Goal: Task Accomplishment & Management: Manage account settings

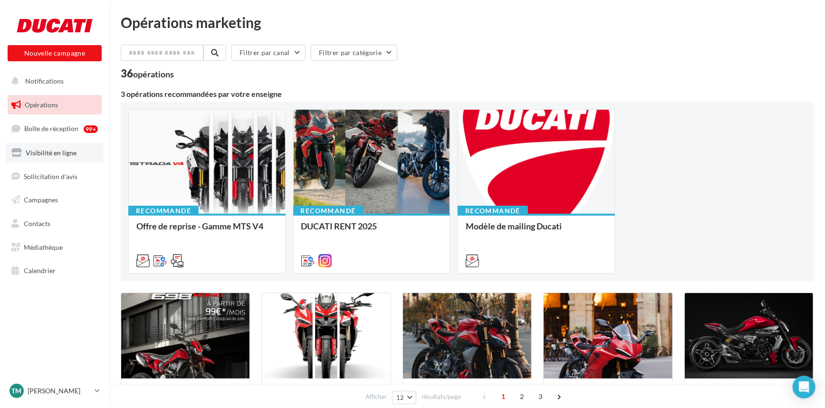
click at [48, 152] on span "Visibilité en ligne" at bounding box center [51, 153] width 51 height 8
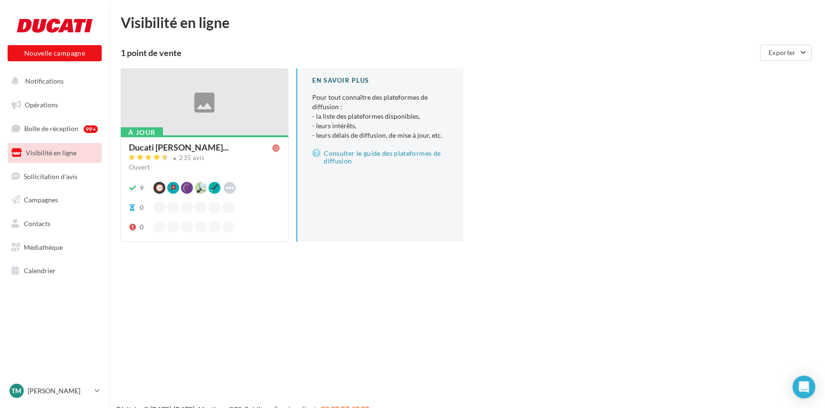
click at [47, 117] on ul "Opérations Boîte de réception 99+ Visibilité en ligne Sollicitation d'avis Camp…" at bounding box center [55, 188] width 102 height 194
click at [52, 102] on span "Opérations" at bounding box center [41, 105] width 33 height 8
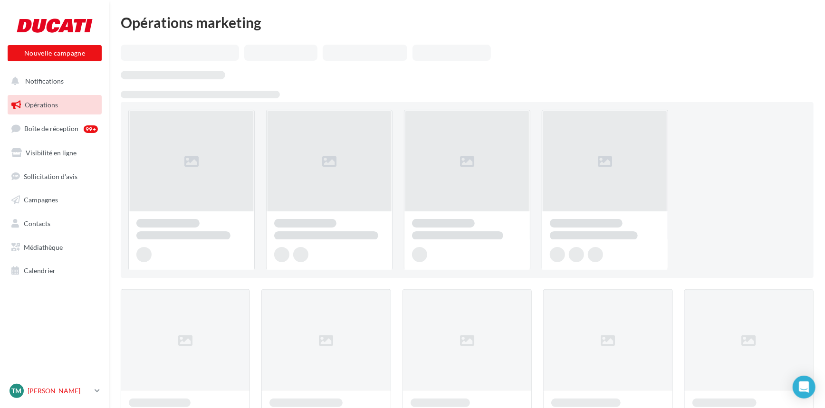
click at [63, 395] on p "[PERSON_NAME]" at bounding box center [59, 392] width 63 height 10
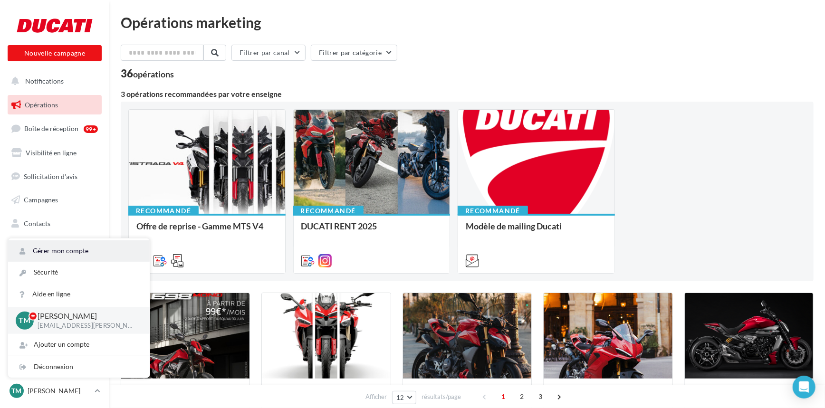
click at [77, 252] on link "Gérer mon compte" at bounding box center [79, 251] width 142 height 21
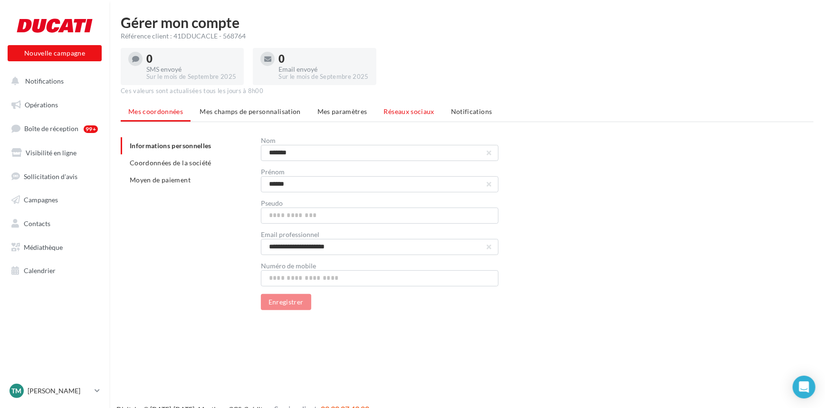
click at [407, 112] on span "Réseaux sociaux" at bounding box center [409, 111] width 50 height 8
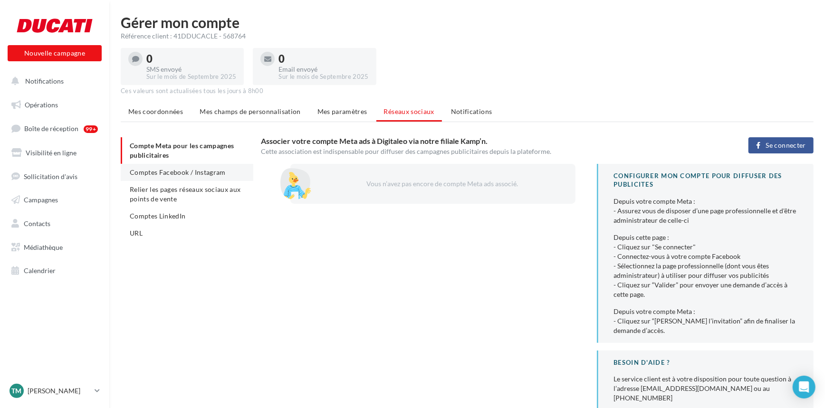
click at [205, 179] on li "Comptes Facebook / Instagram" at bounding box center [187, 172] width 133 height 17
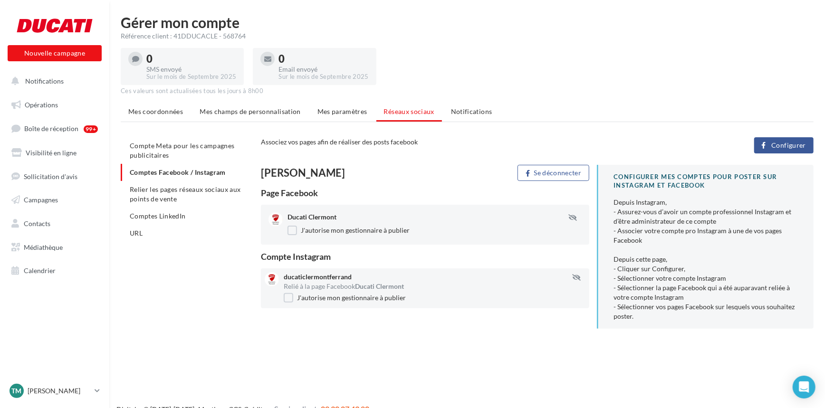
click at [776, 148] on span "Configurer" at bounding box center [789, 146] width 35 height 8
click at [449, 177] on div "Se déconnecter" at bounding box center [513, 173] width 168 height 16
click at [357, 114] on span "Mes paramètres" at bounding box center [343, 111] width 50 height 8
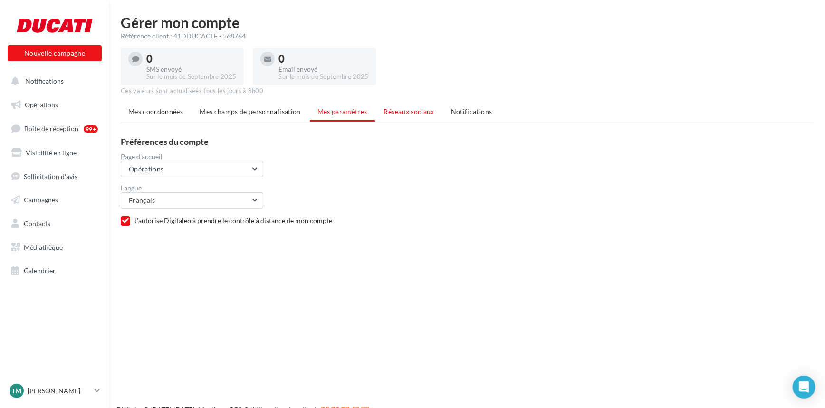
click at [409, 110] on span "Réseaux sociaux" at bounding box center [409, 111] width 50 height 8
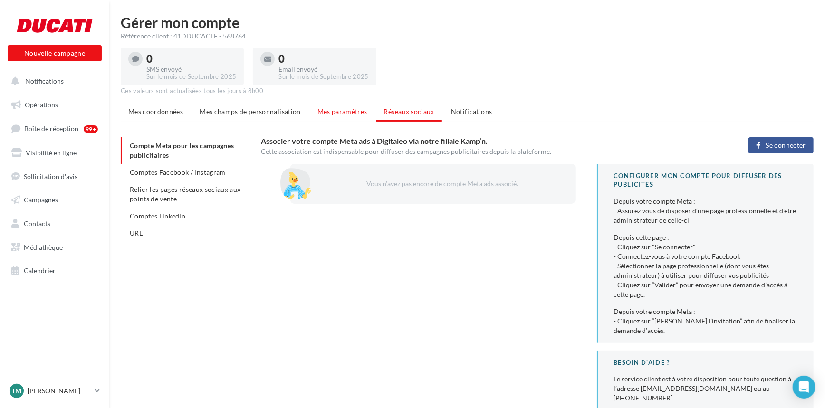
click at [347, 116] on li "Mes paramètres" at bounding box center [342, 111] width 65 height 17
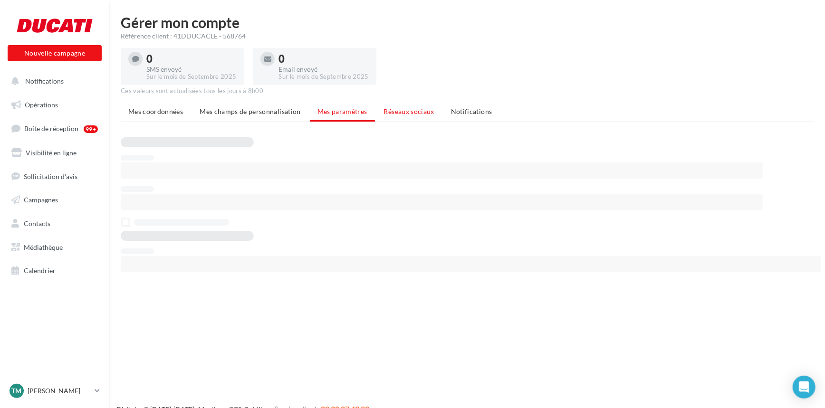
click at [398, 116] on li "Réseaux sociaux" at bounding box center [410, 111] width 66 height 17
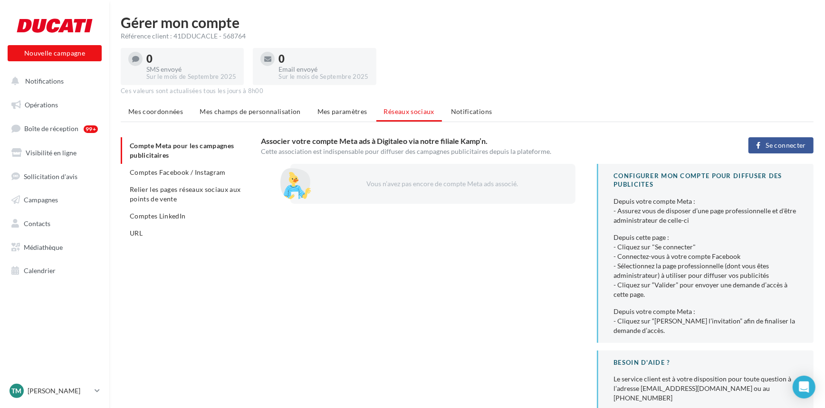
click at [775, 148] on span "Se connecter" at bounding box center [786, 146] width 40 height 8
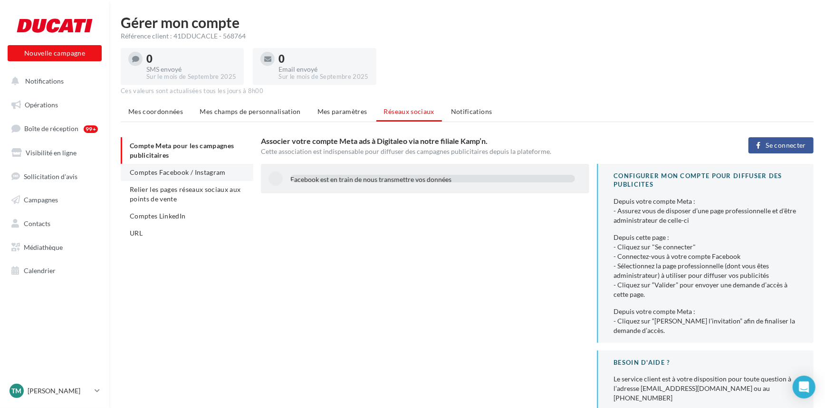
click at [191, 176] on li "Comptes Facebook / Instagram" at bounding box center [187, 172] width 133 height 17
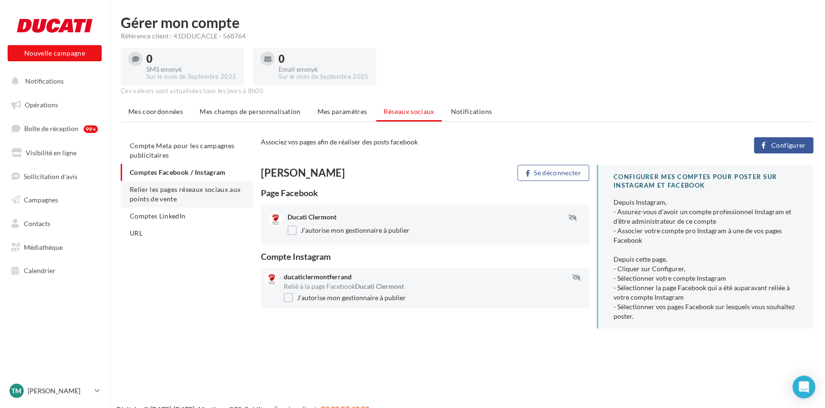
click at [188, 185] on span "Relier les pages réseaux sociaux aux points de vente" at bounding box center [185, 194] width 111 height 18
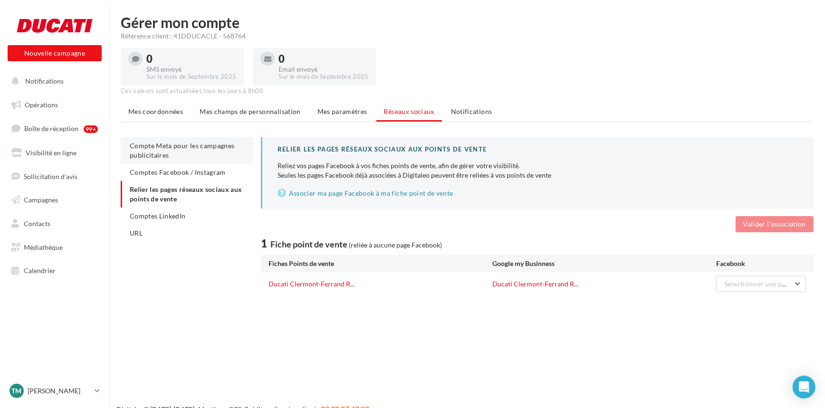
click at [189, 151] on li "Compte Meta pour les campagnes publicitaires" at bounding box center [187, 150] width 133 height 27
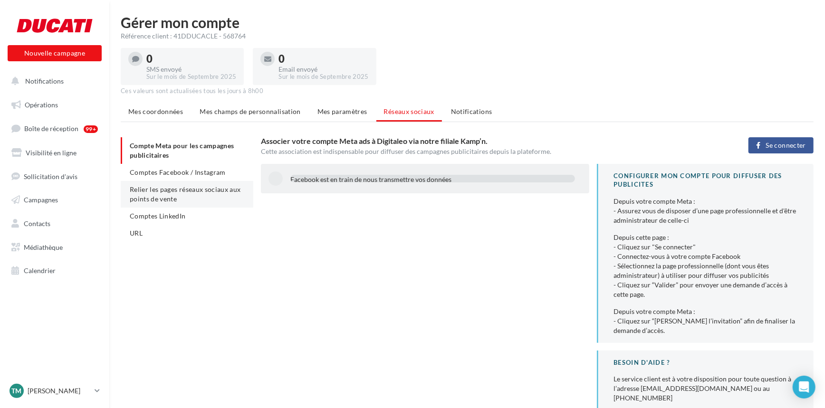
click at [190, 200] on li "Relier les pages réseaux sociaux aux points de vente" at bounding box center [187, 194] width 133 height 27
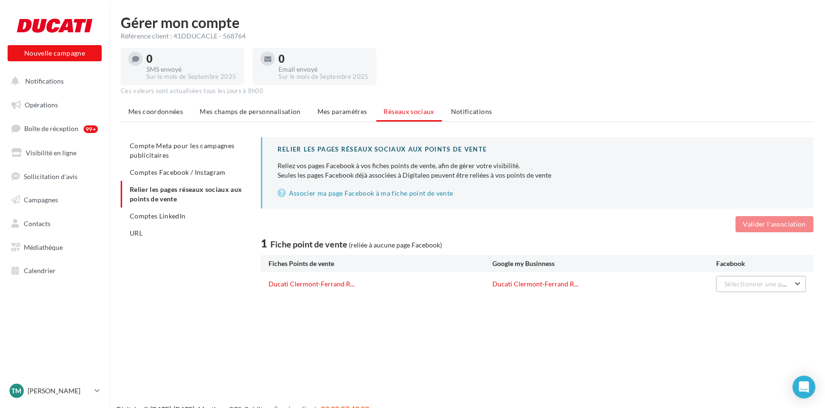
click at [765, 285] on span "Sélectionner une page" at bounding box center [759, 284] width 68 height 8
click at [727, 310] on span "Ducati Clermont" at bounding box center [704, 308] width 50 height 8
click at [778, 231] on button "Valider l'association" at bounding box center [775, 224] width 78 height 16
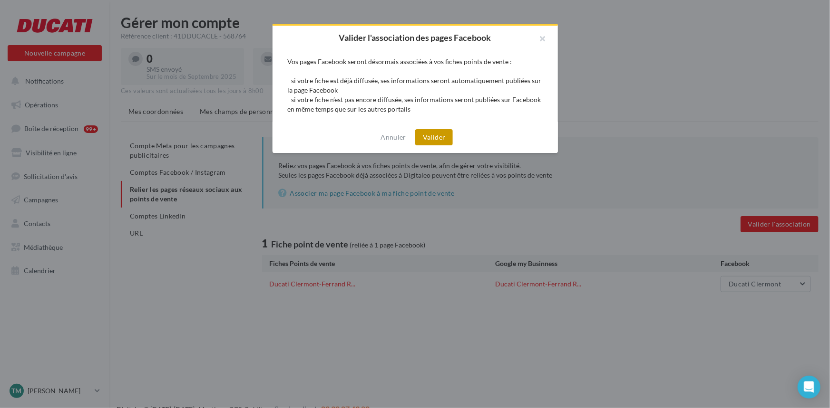
click at [434, 135] on button "Valider" at bounding box center [434, 137] width 38 height 16
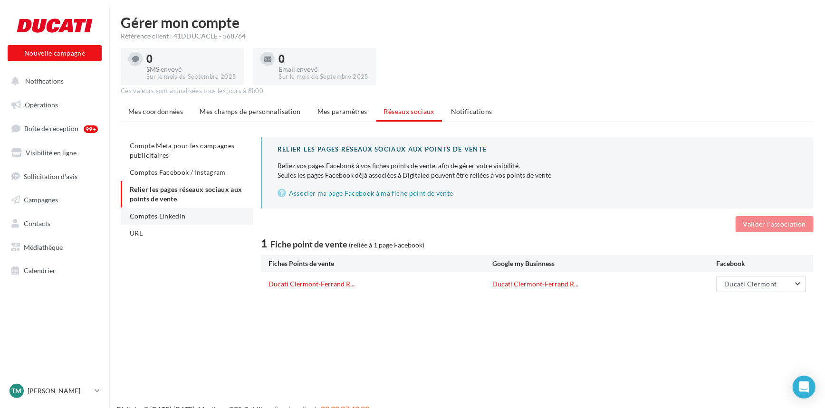
click at [144, 213] on span "Comptes LinkedIn" at bounding box center [158, 216] width 56 height 8
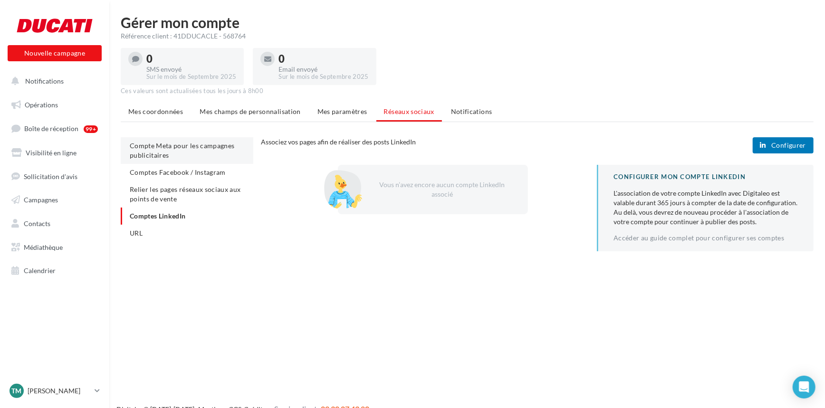
click at [179, 145] on span "Compte Meta pour les campagnes publicitaires" at bounding box center [182, 151] width 105 height 18
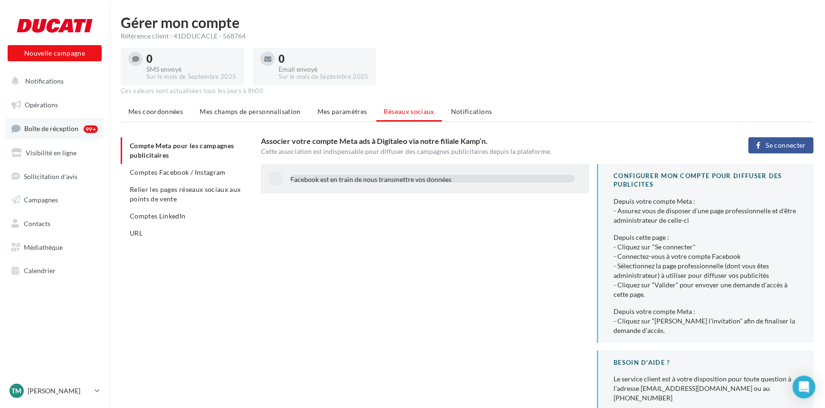
click at [59, 127] on span "Boîte de réception" at bounding box center [51, 129] width 54 height 8
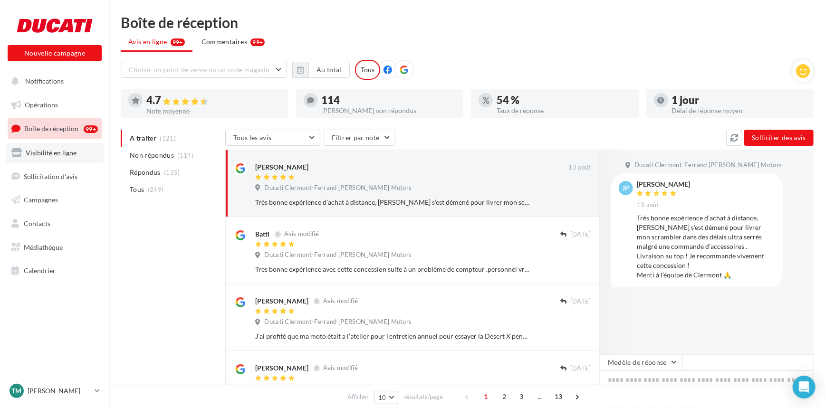
click at [65, 155] on span "Visibilité en ligne" at bounding box center [51, 153] width 51 height 8
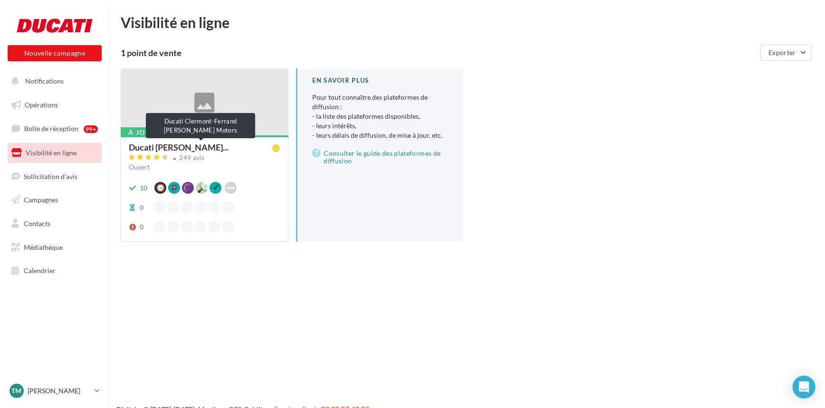
click at [213, 145] on span "Ducati [PERSON_NAME]..." at bounding box center [179, 147] width 100 height 9
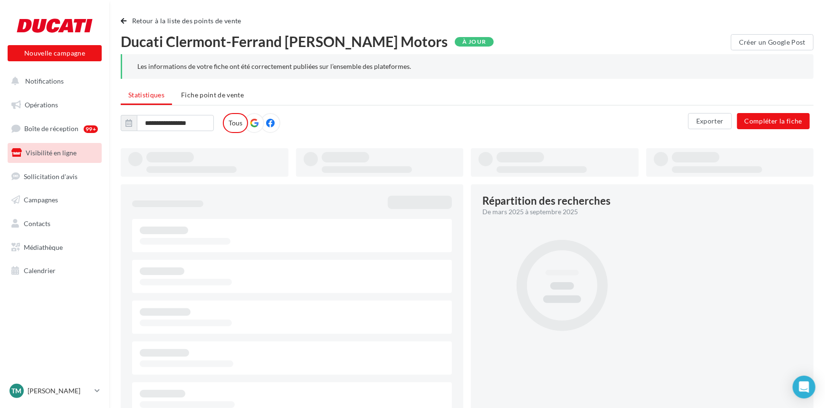
type input "**********"
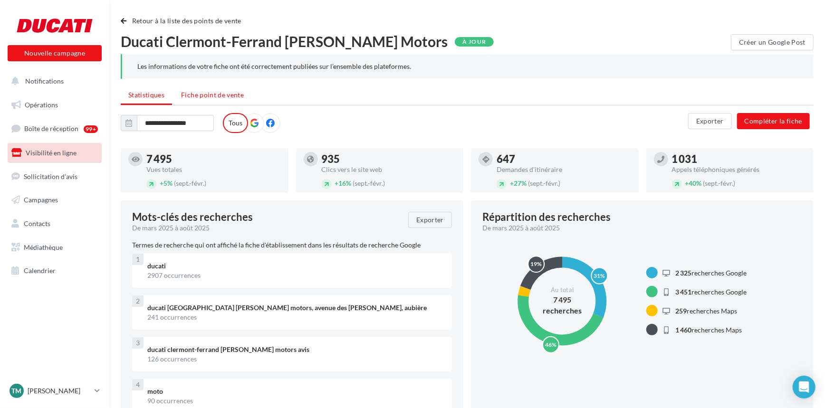
click at [209, 100] on li "Fiche point de vente" at bounding box center [213, 95] width 78 height 17
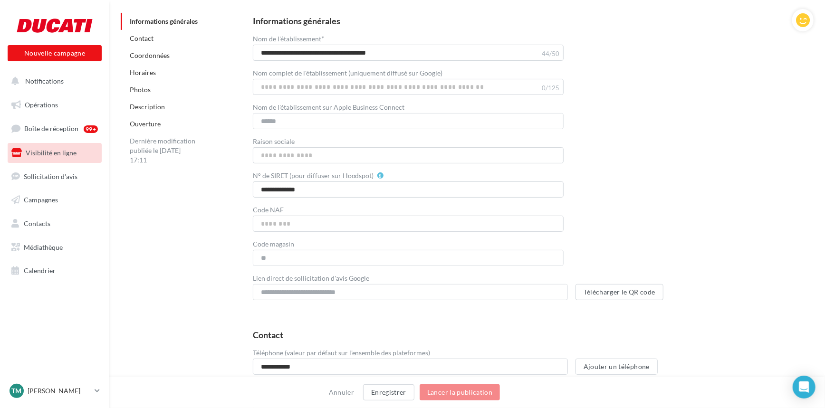
scroll to position [22, 0]
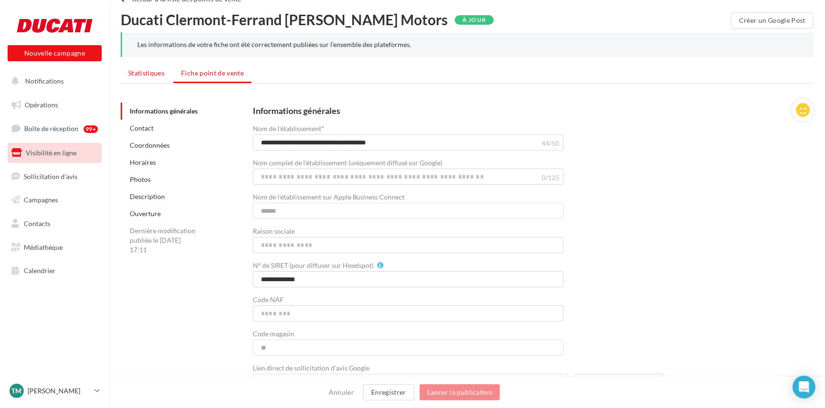
click at [135, 73] on span "Statistiques" at bounding box center [146, 73] width 36 height 8
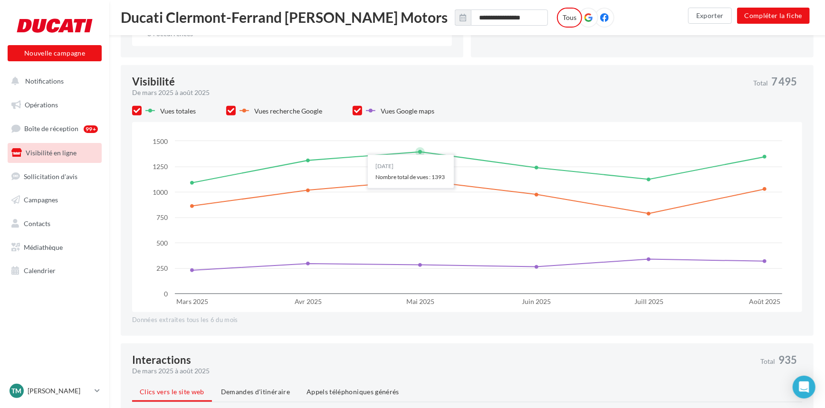
scroll to position [320, 0]
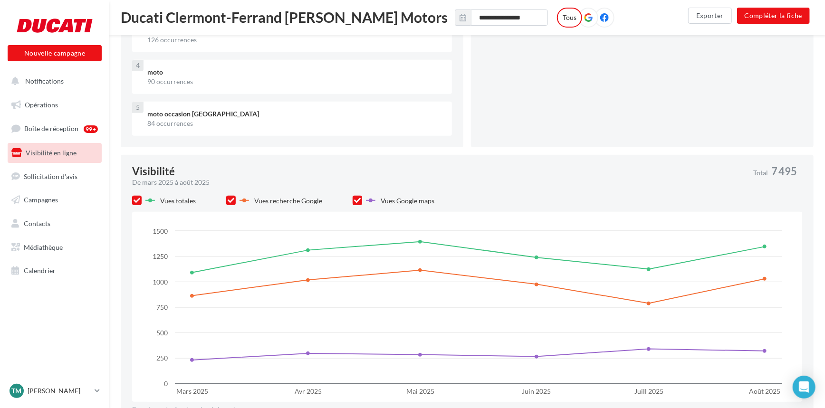
scroll to position [22, 0]
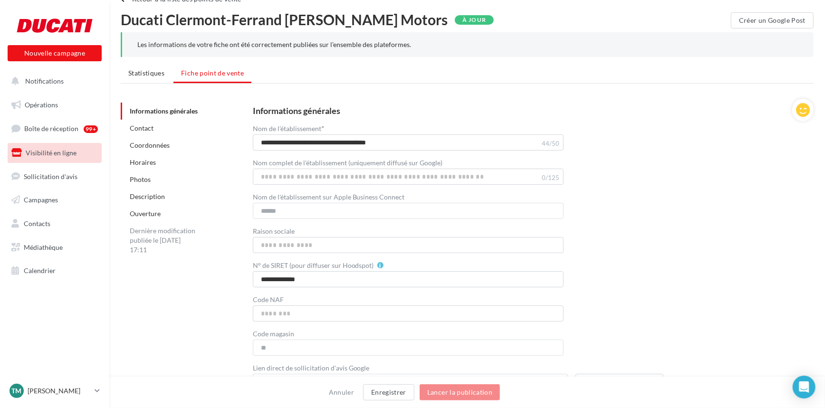
click at [35, 157] on link "Visibilité en ligne" at bounding box center [55, 153] width 98 height 20
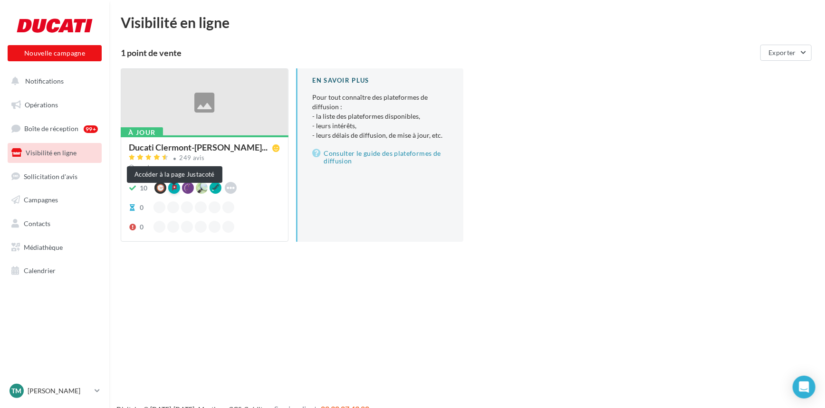
click at [177, 194] on div at bounding box center [174, 188] width 12 height 12
